Goal: Task Accomplishment & Management: Use online tool/utility

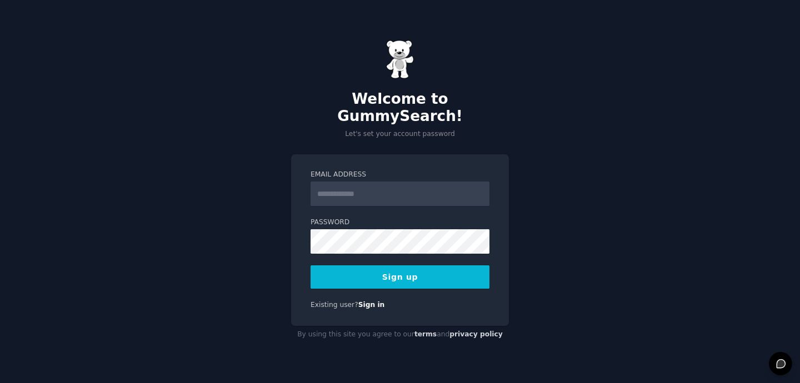
click at [327, 184] on input "Email Address" at bounding box center [399, 194] width 179 height 24
type input "**********"
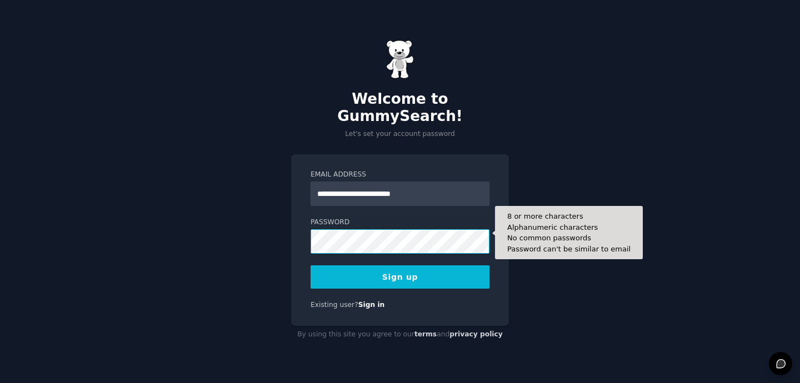
click at [287, 232] on div "**********" at bounding box center [400, 191] width 800 height 383
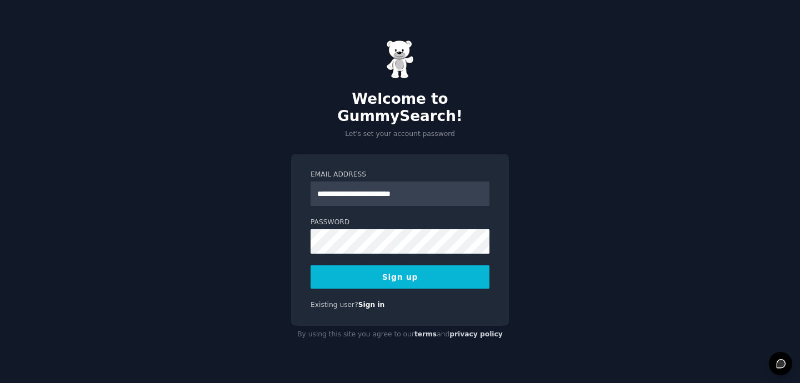
click at [318, 266] on button "Sign up" at bounding box center [399, 277] width 179 height 23
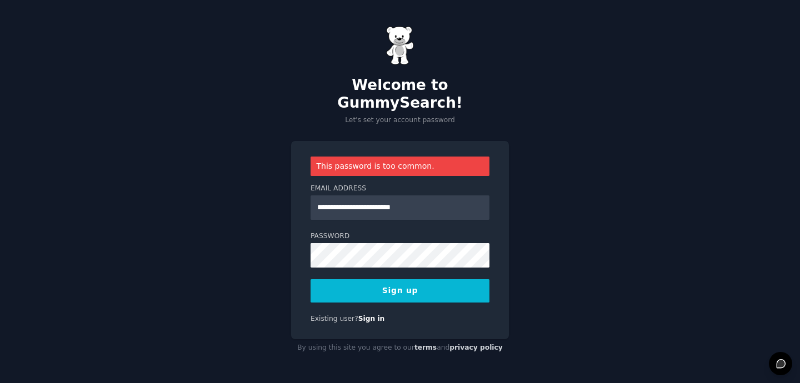
click at [375, 282] on button "Sign up" at bounding box center [399, 290] width 179 height 23
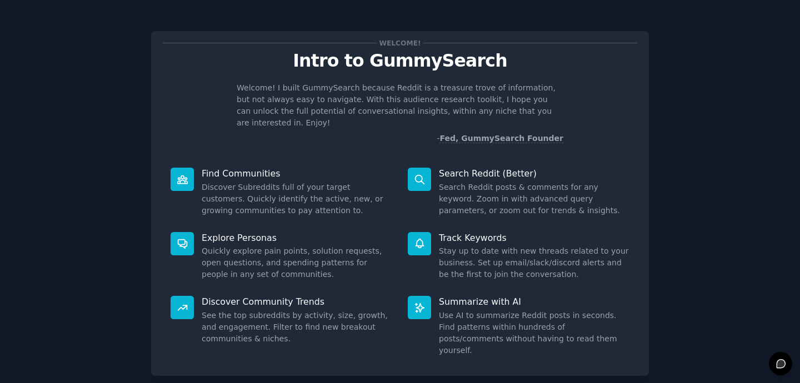
scroll to position [51, 0]
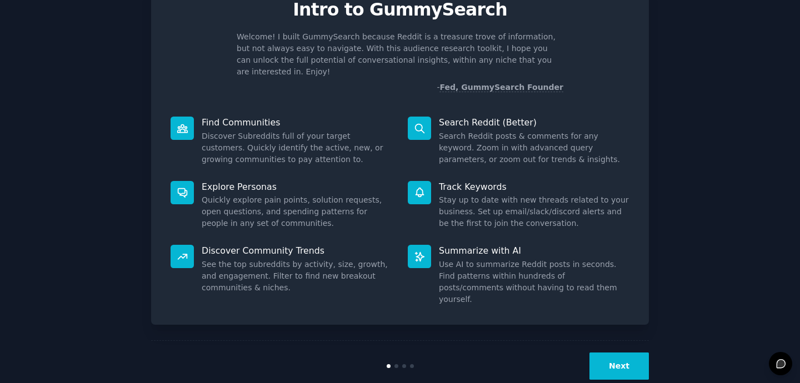
click at [605, 353] on button "Next" at bounding box center [618, 366] width 59 height 27
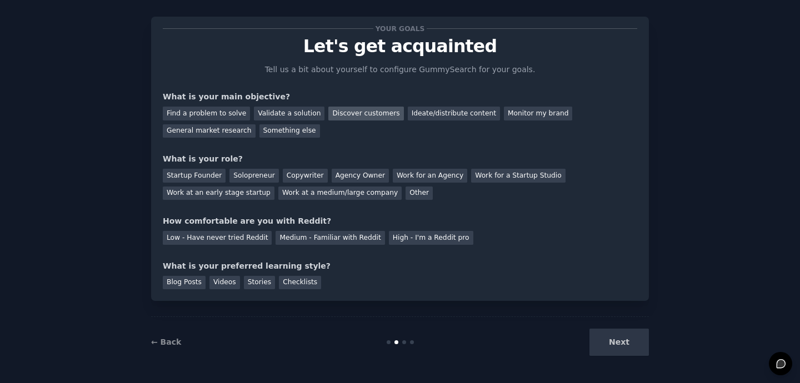
click at [333, 112] on div "Discover customers" at bounding box center [365, 114] width 75 height 14
click at [211, 177] on div "Startup Founder" at bounding box center [194, 176] width 63 height 14
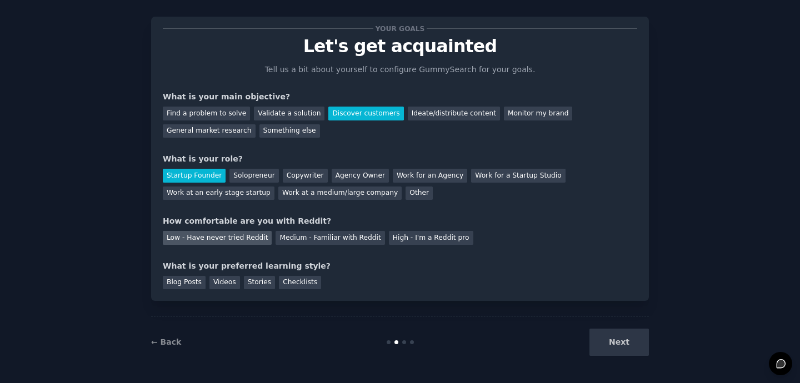
click at [233, 241] on div "Low - Have never tried Reddit" at bounding box center [217, 238] width 109 height 14
click at [194, 284] on div "Blog Posts" at bounding box center [184, 283] width 43 height 14
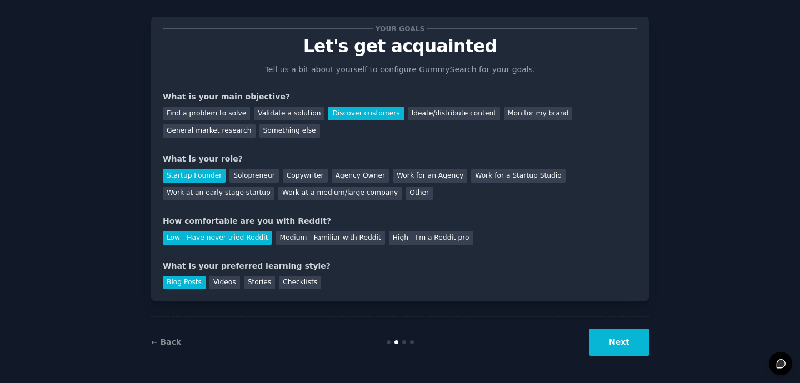
click at [621, 345] on button "Next" at bounding box center [618, 342] width 59 height 27
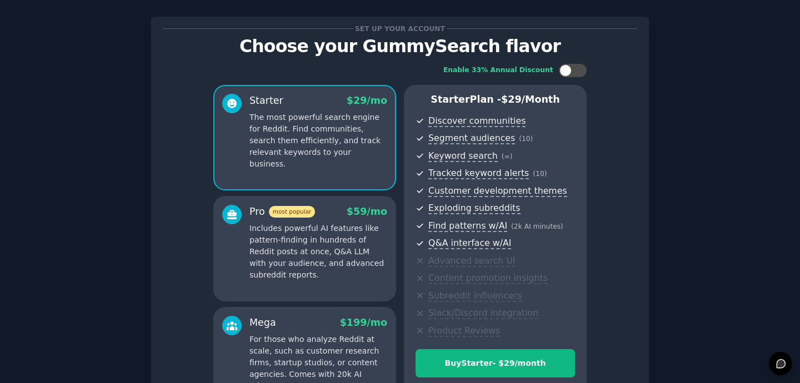
scroll to position [114, 0]
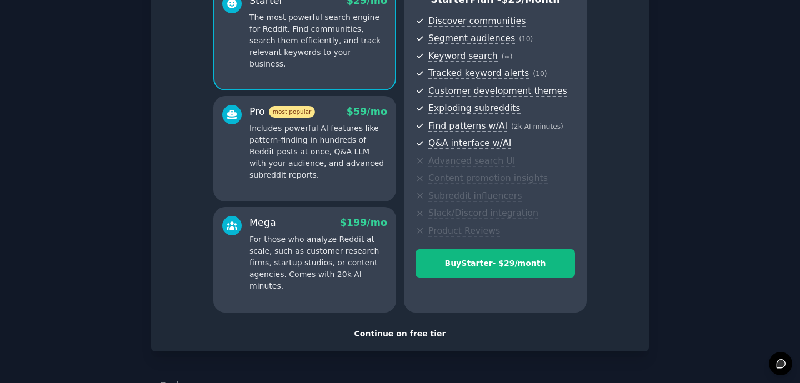
click at [415, 334] on div "Continue on free tier" at bounding box center [400, 334] width 474 height 12
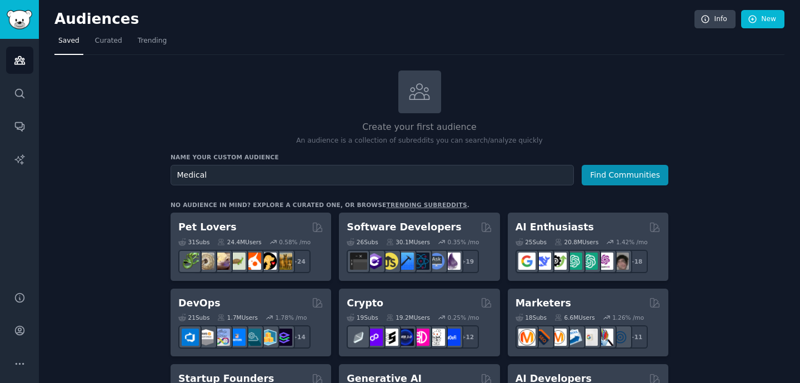
drag, startPoint x: 425, startPoint y: 175, endPoint x: 120, endPoint y: 172, distance: 305.0
type input "H"
type input "Telehealth"
click at [582, 165] on button "Find Communities" at bounding box center [625, 175] width 87 height 21
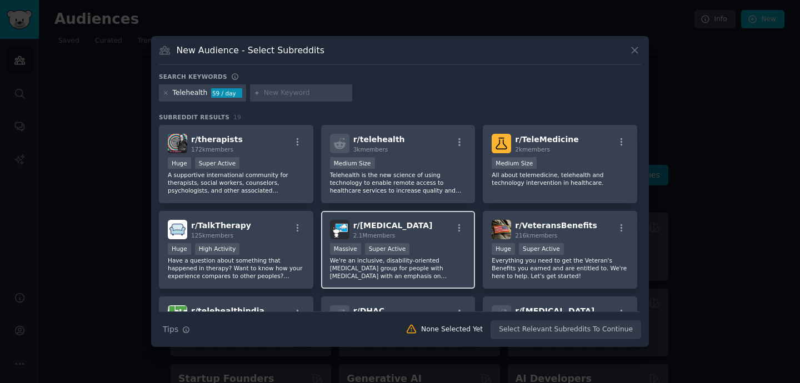
click at [432, 234] on div "r/ [MEDICAL_DATA] 2.1M members" at bounding box center [398, 229] width 137 height 19
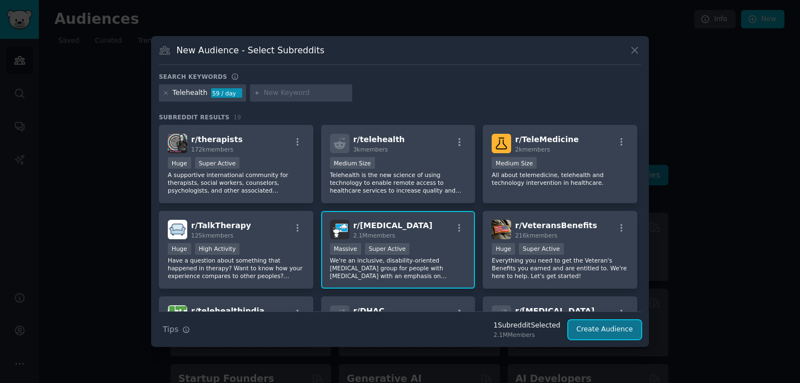
click at [584, 330] on button "Create Audience" at bounding box center [604, 329] width 73 height 19
